Goal: Find contact information: Find contact information

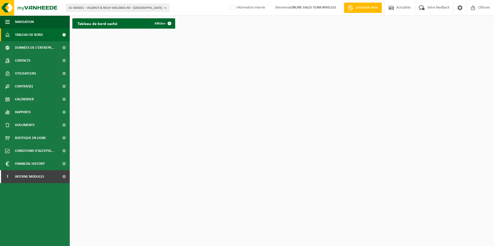
click at [75, 6] on span "01-000001 - VILLEROY & BOCH WELLNESS NV - [GEOGRAPHIC_DATA]" at bounding box center [116, 8] width 94 height 8
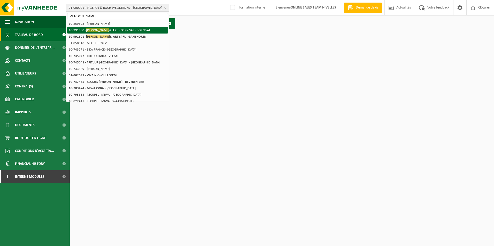
type input "[PERSON_NAME]"
click at [108, 32] on li "10-991800 - [PERSON_NAME] & ART - BORNIVAL - BORNIVAL" at bounding box center [117, 30] width 101 height 6
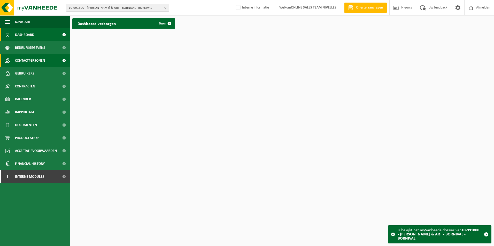
click at [30, 61] on span "Contactpersonen" at bounding box center [30, 60] width 30 height 13
